Goal: Task Accomplishment & Management: Complete application form

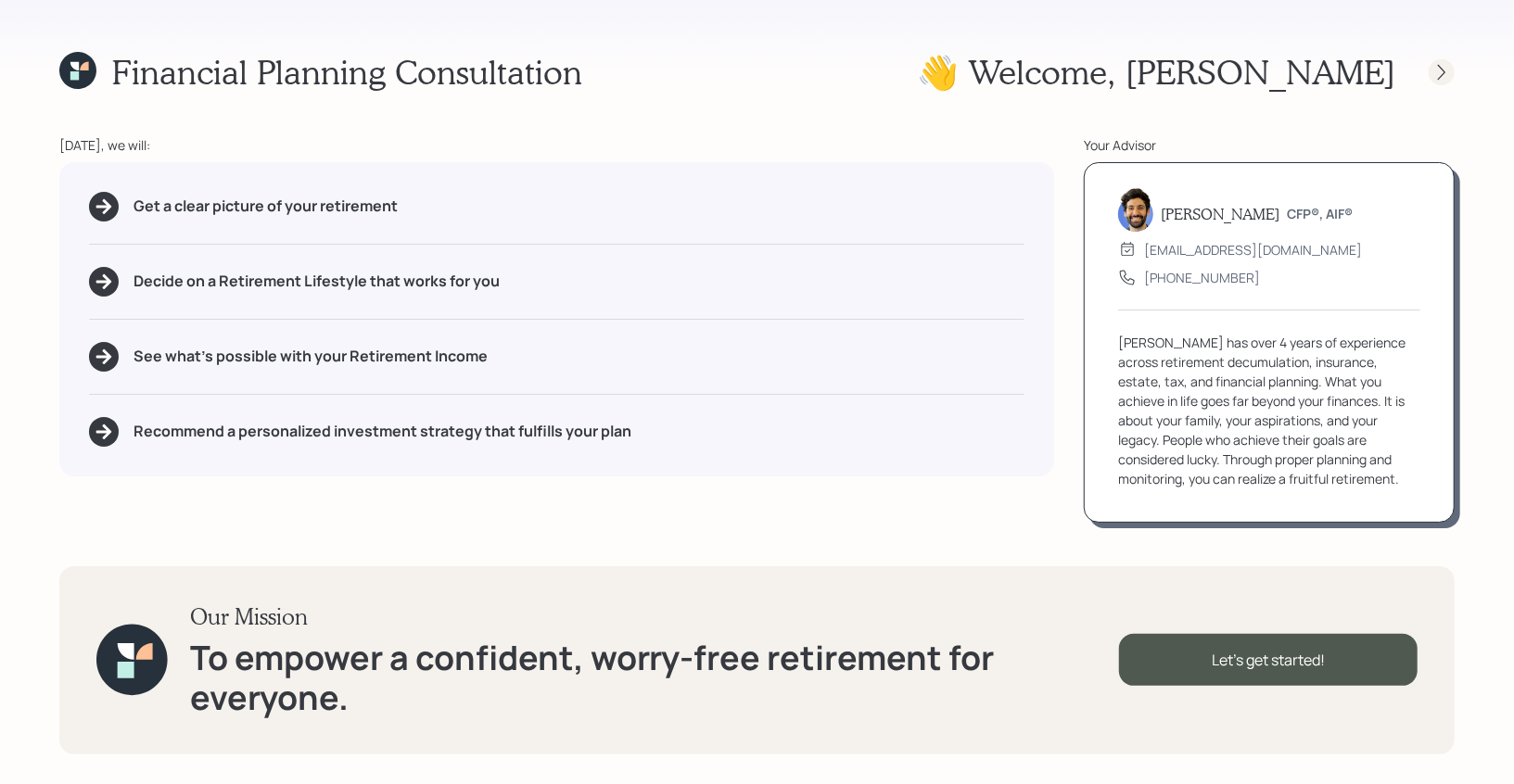
click at [1440, 64] on icon at bounding box center [1441, 72] width 19 height 19
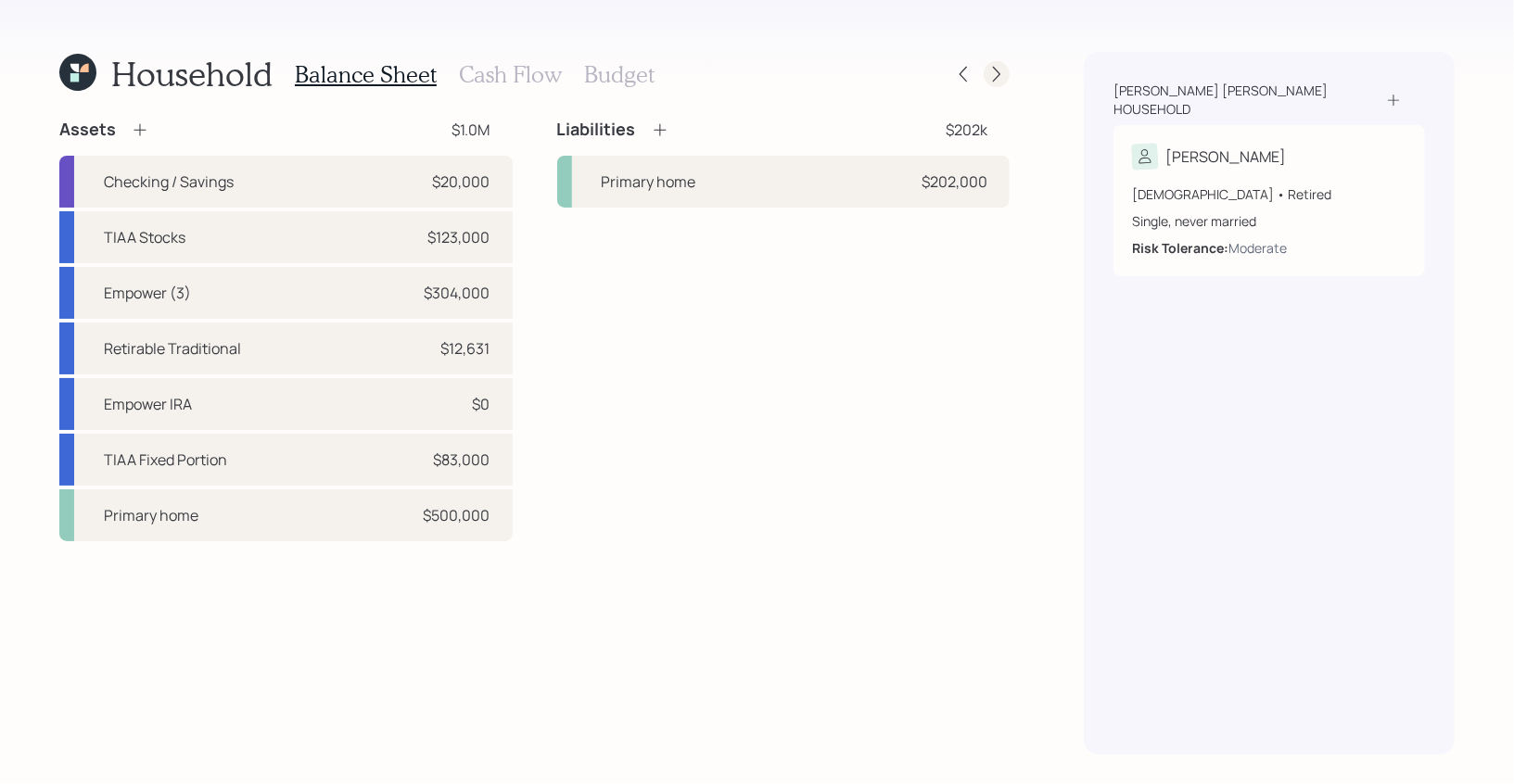
click at [1004, 67] on icon at bounding box center [996, 74] width 19 height 19
